Goal: Find specific page/section: Find specific page/section

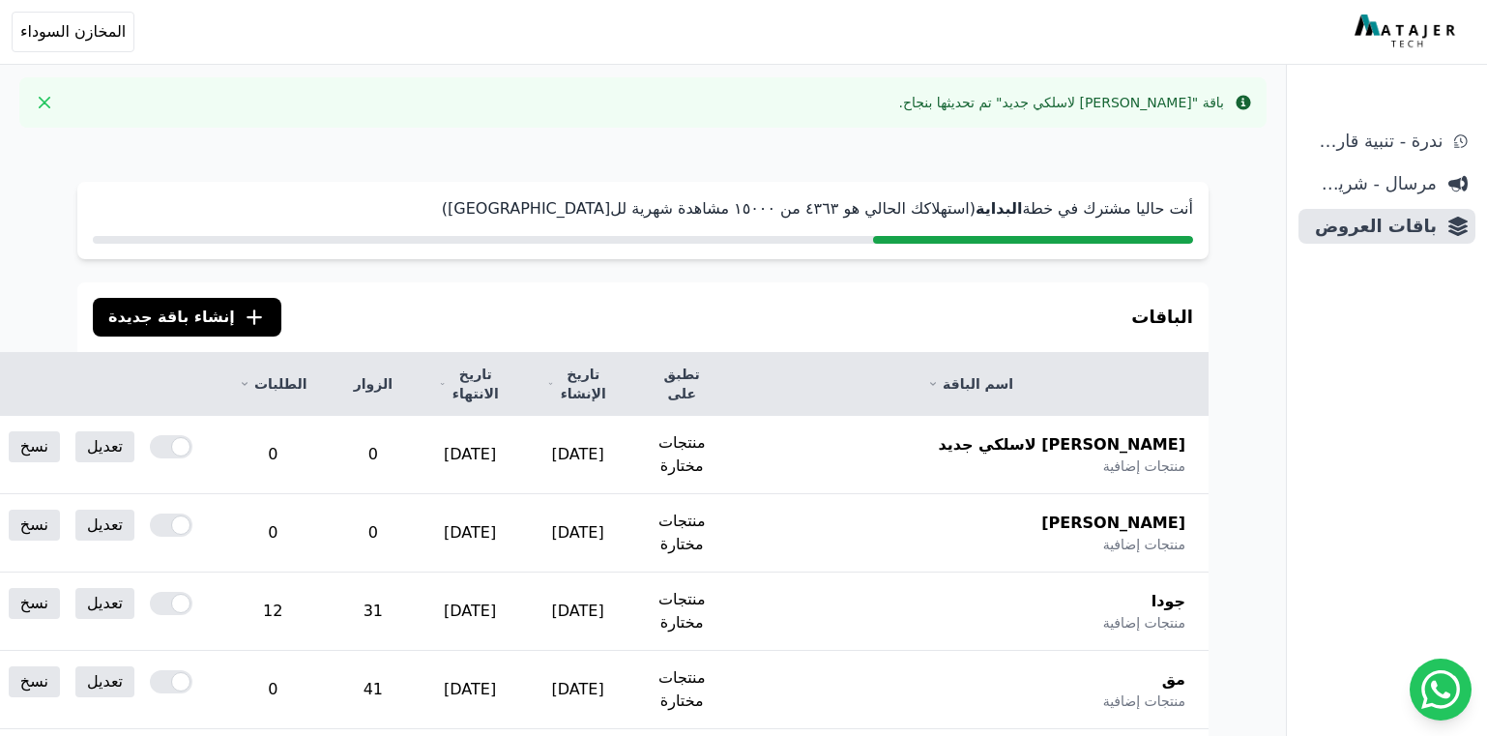
click at [1409, 228] on span "باقات العروض" at bounding box center [1371, 226] width 130 height 27
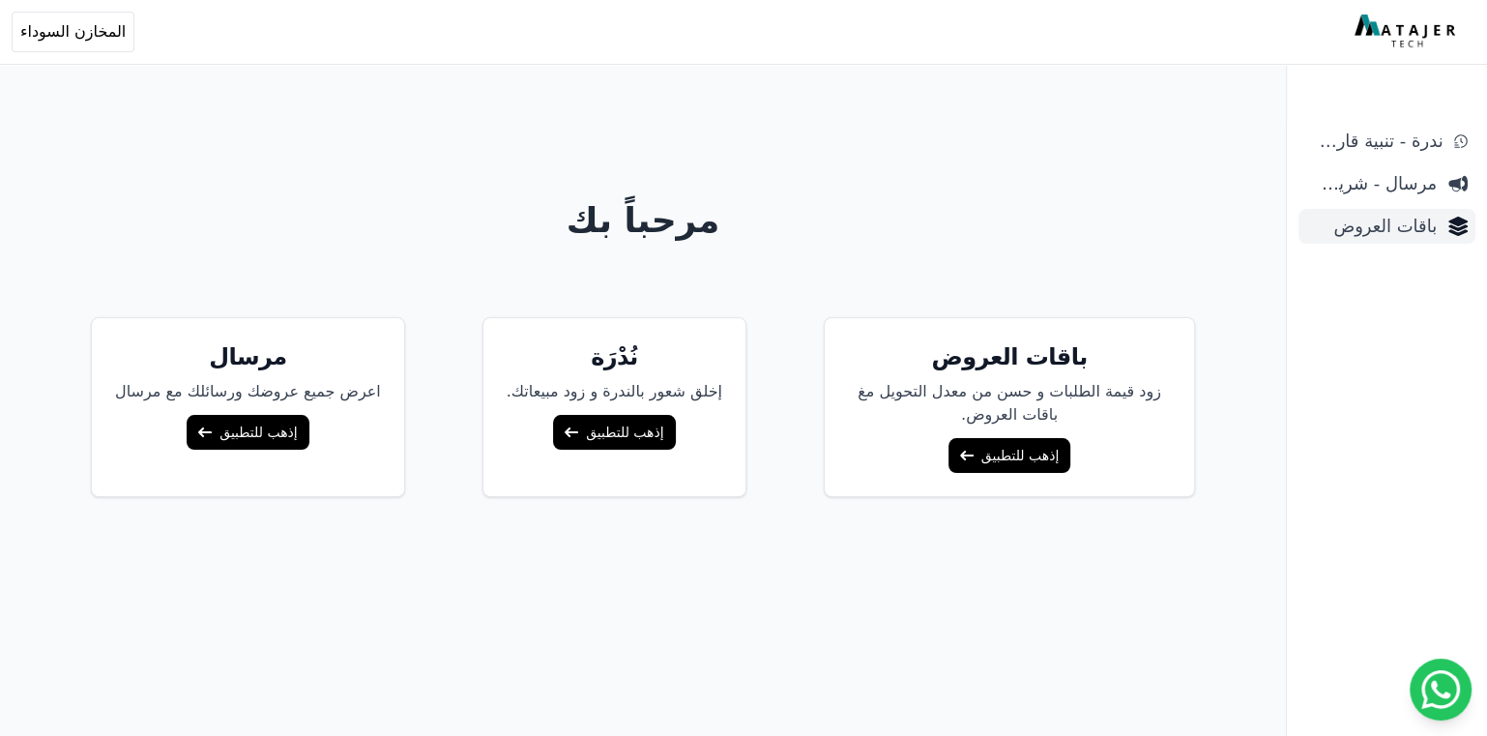
click at [1422, 221] on span "باقات العروض" at bounding box center [1371, 226] width 130 height 27
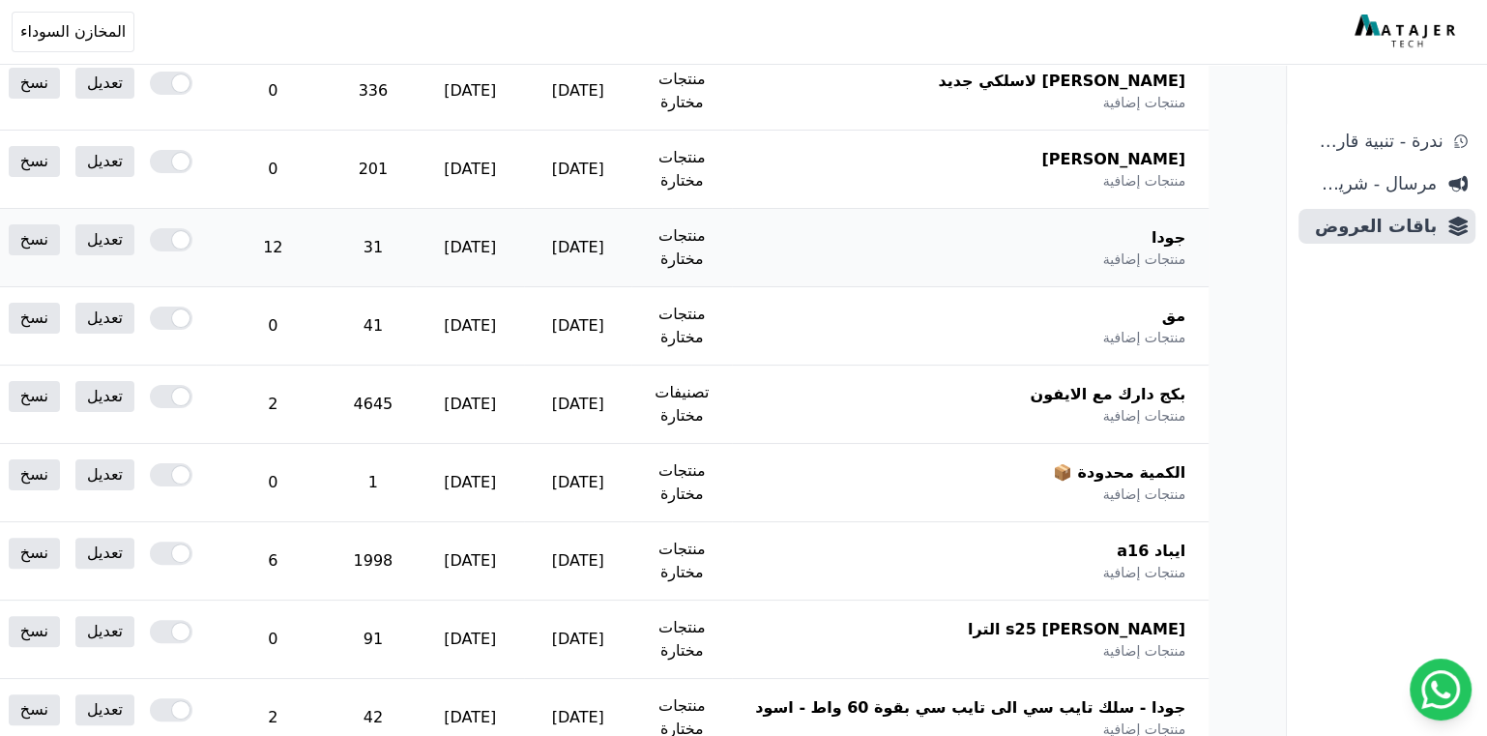
scroll to position [310, 0]
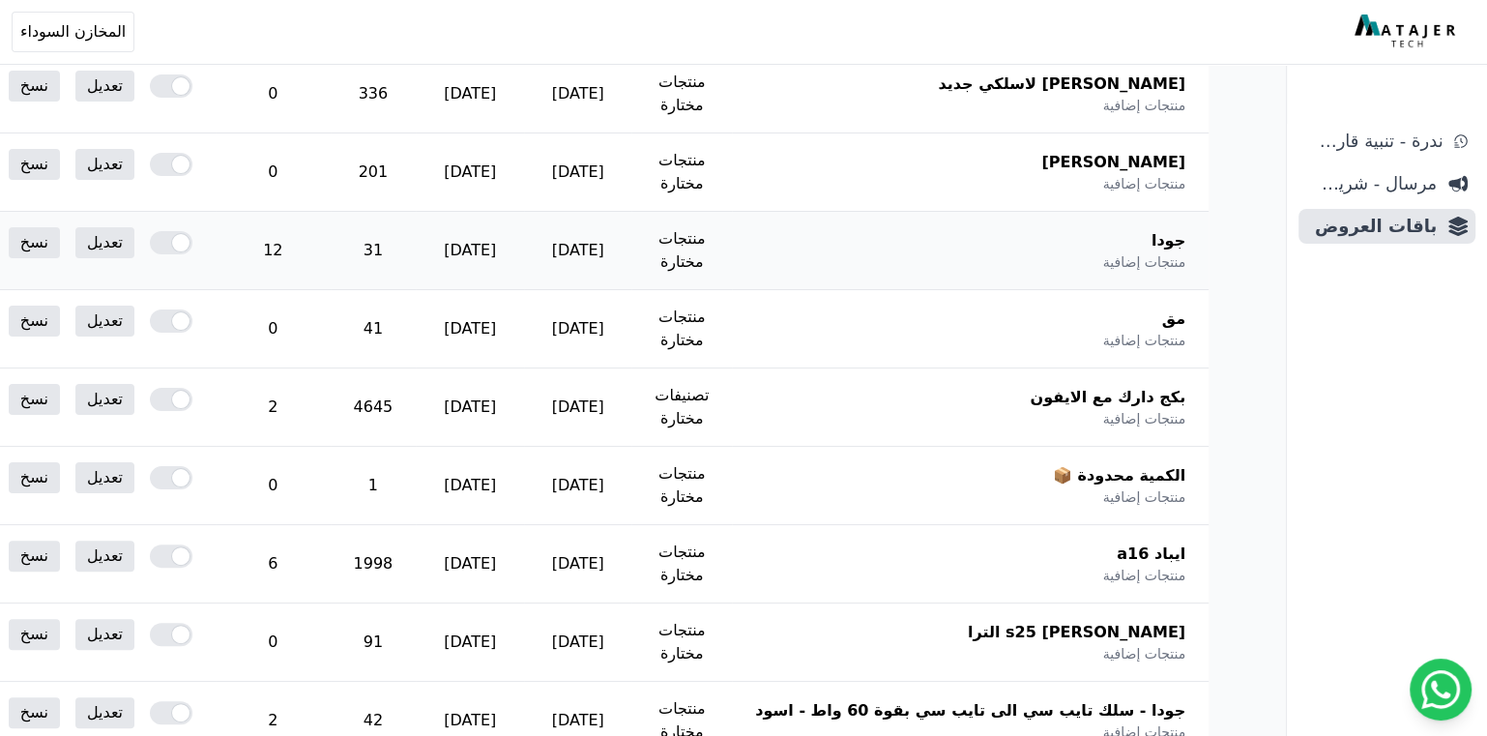
click at [1181, 239] on span "جودا" at bounding box center [1168, 240] width 34 height 23
